Goal: Task Accomplishment & Management: Manage account settings

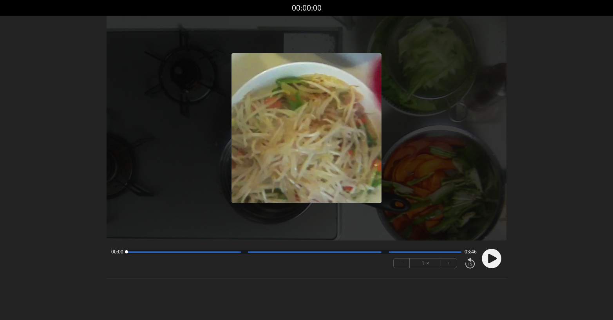
click at [497, 265] on circle at bounding box center [492, 259] width 20 height 20
click at [435, 253] on div at bounding box center [294, 252] width 335 height 4
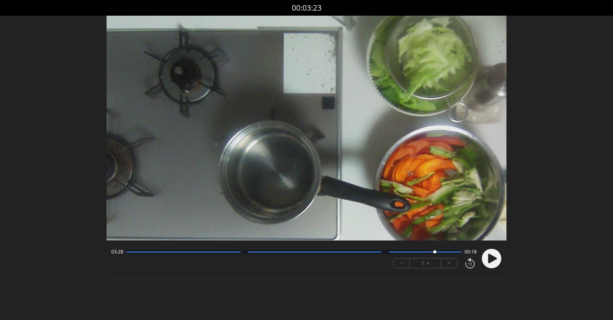
click at [0, 0] on circle at bounding box center [0, 0] width 0 height 0
click at [493, 259] on icon at bounding box center [492, 258] width 9 height 9
click at [405, 255] on div "03:28 00:18" at bounding box center [294, 252] width 366 height 6
click at [404, 254] on div at bounding box center [294, 252] width 335 height 4
click at [489, 259] on icon at bounding box center [492, 258] width 9 height 9
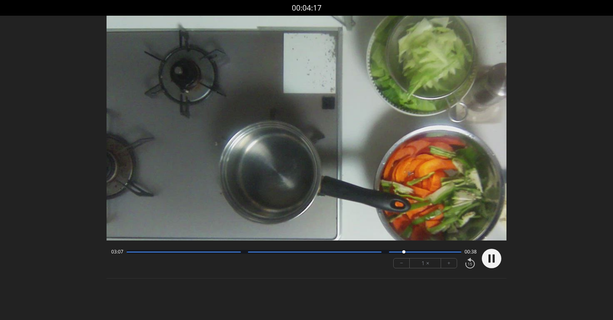
click at [449, 266] on button "+" at bounding box center [449, 263] width 16 height 9
click at [146, 255] on div "03:07 00:38" at bounding box center [294, 252] width 366 height 6
click at [146, 254] on div at bounding box center [294, 252] width 335 height 4
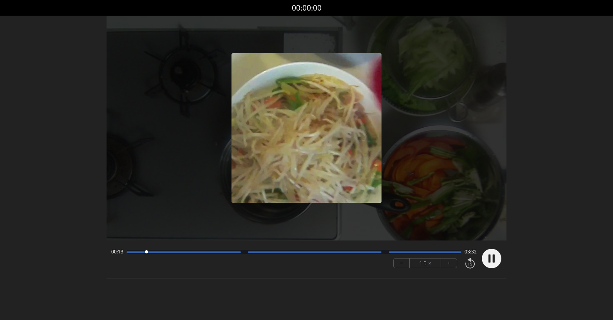
click at [495, 259] on icon at bounding box center [494, 259] width 2 height 8
click at [489, 257] on icon at bounding box center [492, 258] width 9 height 9
drag, startPoint x: 146, startPoint y: 253, endPoint x: 170, endPoint y: 252, distance: 23.5
click at [169, 252] on div at bounding box center [169, 251] width 3 height 3
click at [487, 257] on circle at bounding box center [492, 259] width 20 height 20
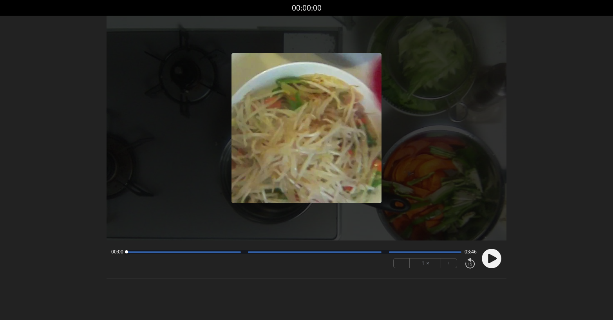
click at [452, 265] on button "+" at bounding box center [449, 263] width 16 height 9
click at [495, 258] on icon at bounding box center [492, 258] width 9 height 9
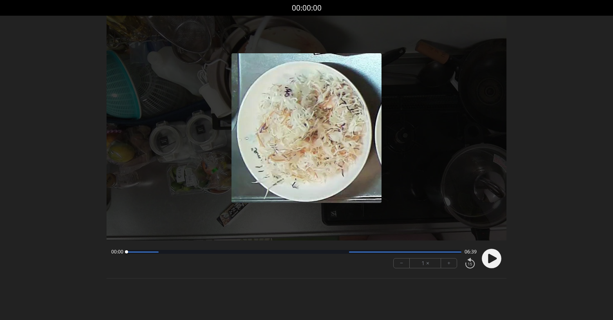
click at [493, 261] on icon at bounding box center [492, 258] width 9 height 9
click at [453, 266] on button "+" at bounding box center [449, 263] width 16 height 9
click at [486, 261] on circle at bounding box center [492, 259] width 20 height 20
click at [492, 260] on circle at bounding box center [492, 259] width 20 height 20
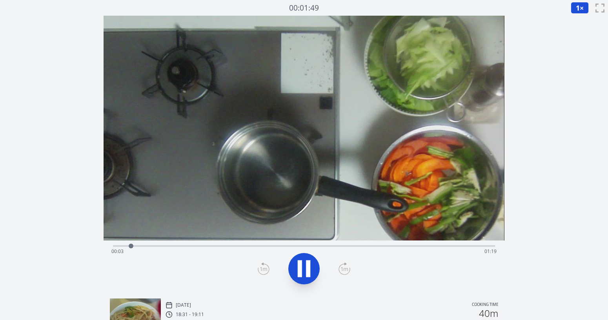
click at [416, 247] on div "Time elapsed: 00:03 Time remaining: 01:19" at bounding box center [303, 251] width 384 height 13
click at [358, 244] on div "Time elapsed: 01:06 Time remaining: 00:16" at bounding box center [303, 245] width 381 height 9
click at [358, 245] on div at bounding box center [359, 246] width 5 height 5
click at [308, 246] on div "Time elapsed: 00:53 Time remaining: 00:29" at bounding box center [303, 251] width 384 height 13
click at [306, 266] on icon at bounding box center [308, 269] width 4 height 17
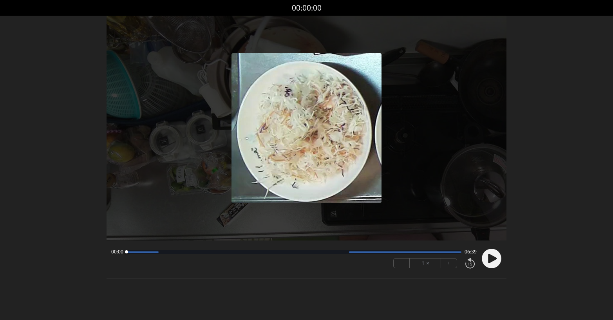
click at [491, 262] on icon at bounding box center [492, 258] width 9 height 9
click at [449, 266] on button "+" at bounding box center [449, 263] width 16 height 9
click at [488, 263] on circle at bounding box center [492, 259] width 20 height 20
drag, startPoint x: 491, startPoint y: 257, endPoint x: 426, endPoint y: 147, distance: 127.7
click at [491, 256] on circle at bounding box center [492, 259] width 20 height 20
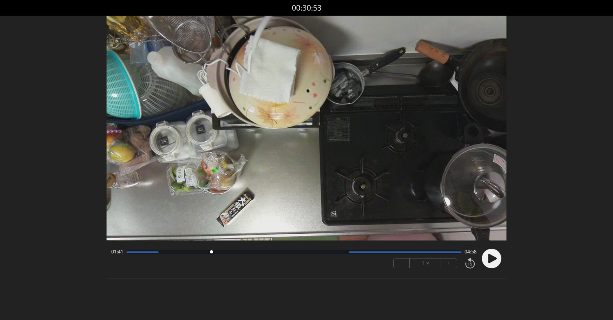
drag, startPoint x: 126, startPoint y: 252, endPoint x: 211, endPoint y: 258, distance: 85.6
click at [211, 258] on div "01:41 04:58 − 1 × +" at bounding box center [292, 258] width 369 height 27
click at [494, 256] on circle at bounding box center [492, 259] width 20 height 20
click at [489, 255] on icon at bounding box center [492, 258] width 9 height 9
click at [216, 253] on div at bounding box center [216, 251] width 3 height 3
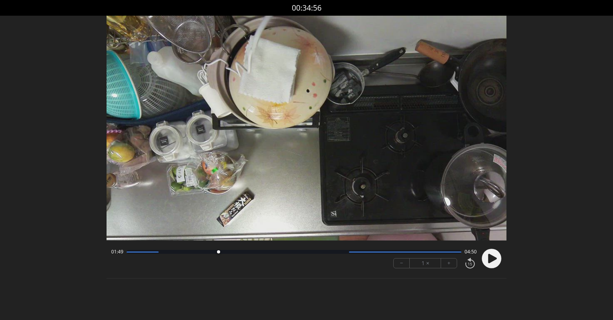
click at [218, 252] on div at bounding box center [218, 251] width 3 height 3
click at [496, 261] on circle at bounding box center [492, 259] width 20 height 20
click at [493, 258] on icon at bounding box center [492, 258] width 9 height 9
click at [490, 259] on icon at bounding box center [492, 258] width 20 height 20
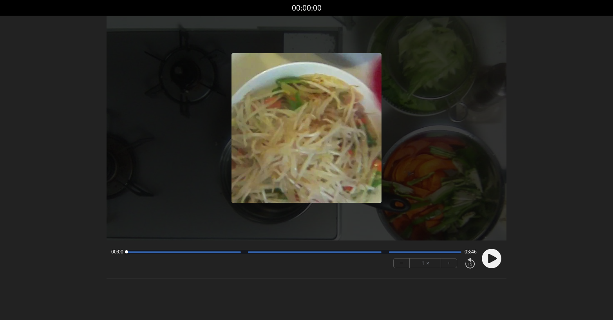
click at [491, 250] on circle at bounding box center [492, 259] width 20 height 20
click at [490, 256] on icon at bounding box center [492, 258] width 9 height 9
click at [499, 258] on circle at bounding box center [492, 259] width 20 height 20
drag, startPoint x: 126, startPoint y: 253, endPoint x: 136, endPoint y: 254, distance: 10.2
click at [136, 254] on div at bounding box center [136, 252] width 11 height 11
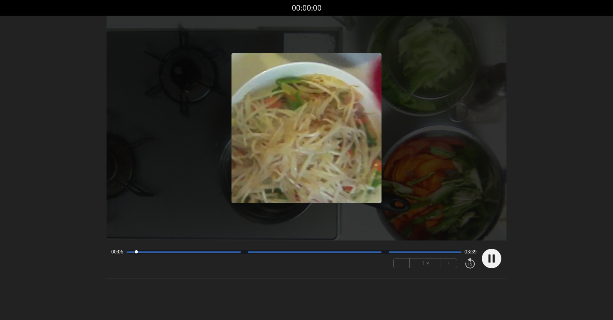
click at [488, 263] on circle at bounding box center [492, 259] width 20 height 20
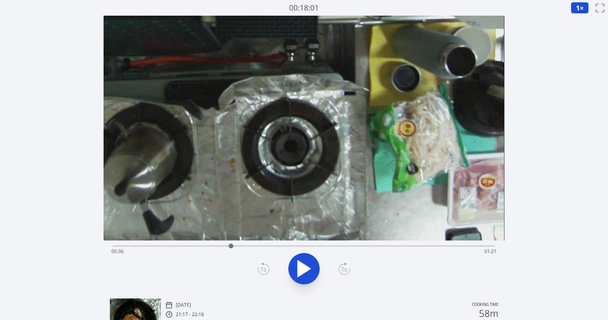
drag, startPoint x: 126, startPoint y: 247, endPoint x: 231, endPoint y: 247, distance: 104.6
click at [231, 247] on div at bounding box center [231, 246] width 12 height 12
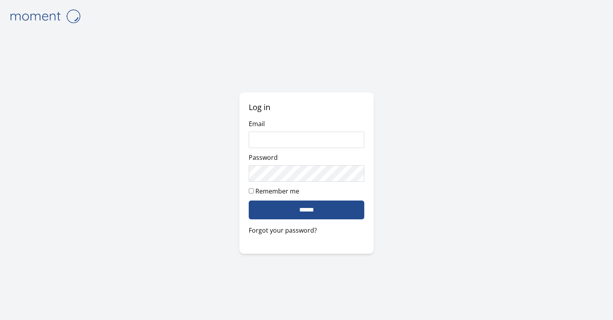
type input "**********"
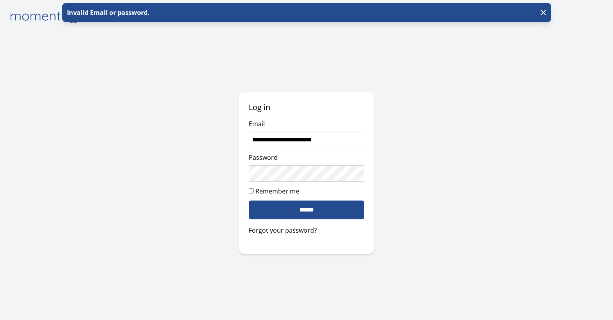
click at [289, 225] on div "**********" at bounding box center [306, 172] width 134 height 161
click at [281, 229] on link "Forgot your password?" at bounding box center [307, 230] width 116 height 9
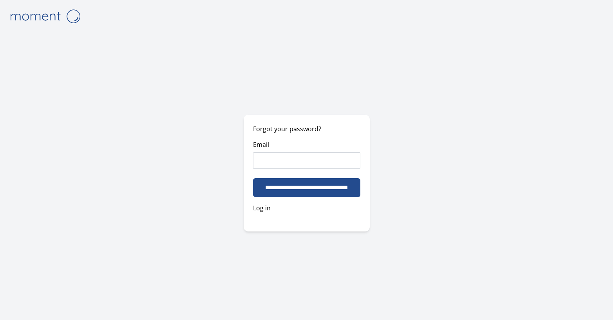
type input "**********"
click at [303, 187] on input "**********" at bounding box center [306, 187] width 107 height 19
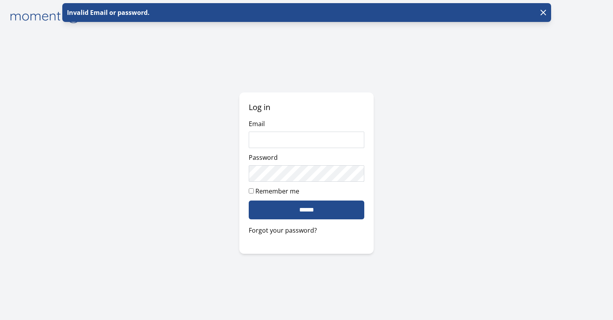
type input "**********"
click at [266, 233] on link "Forgot your password?" at bounding box center [307, 230] width 116 height 9
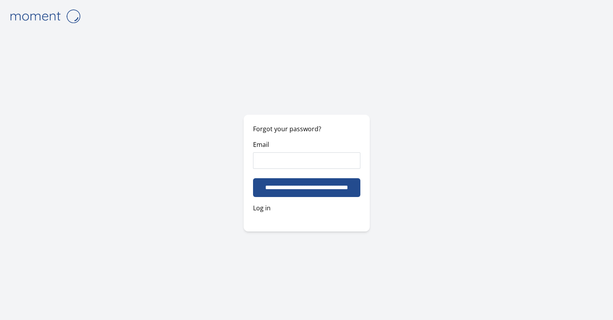
click at [280, 165] on input "Email" at bounding box center [306, 160] width 107 height 16
type input "**********"
click at [351, 183] on input "**********" at bounding box center [306, 187] width 107 height 19
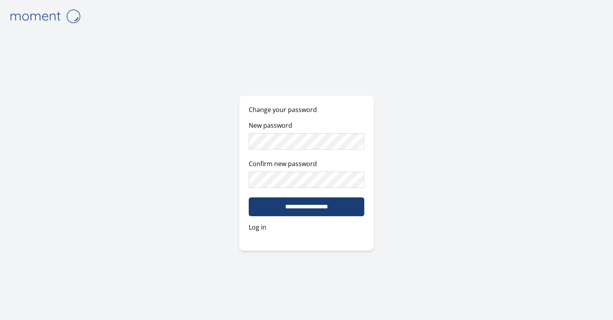
click at [293, 205] on input "**********" at bounding box center [307, 207] width 116 height 19
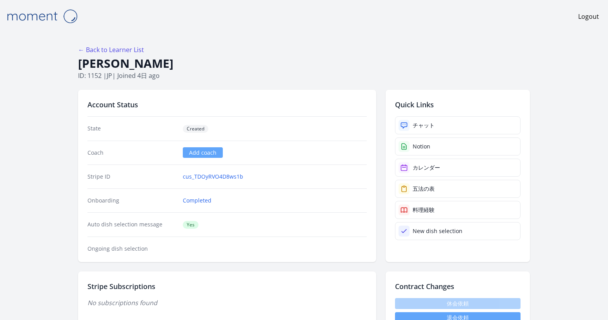
click at [43, 14] on img at bounding box center [42, 16] width 78 height 20
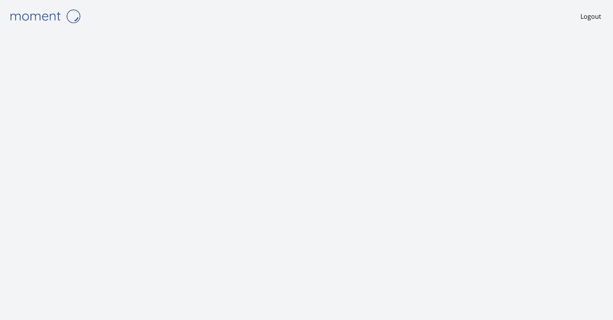
click at [206, 34] on div "Logout" at bounding box center [307, 160] width 602 height 320
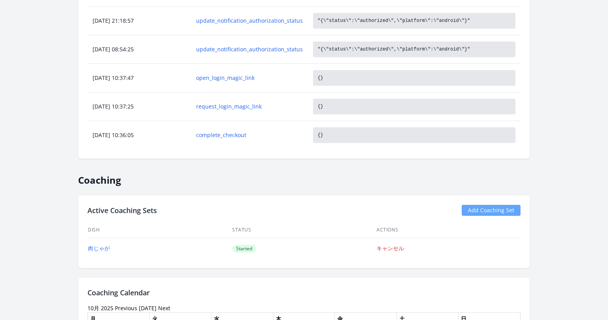
scroll to position [626, 0]
